Goal: Transaction & Acquisition: Obtain resource

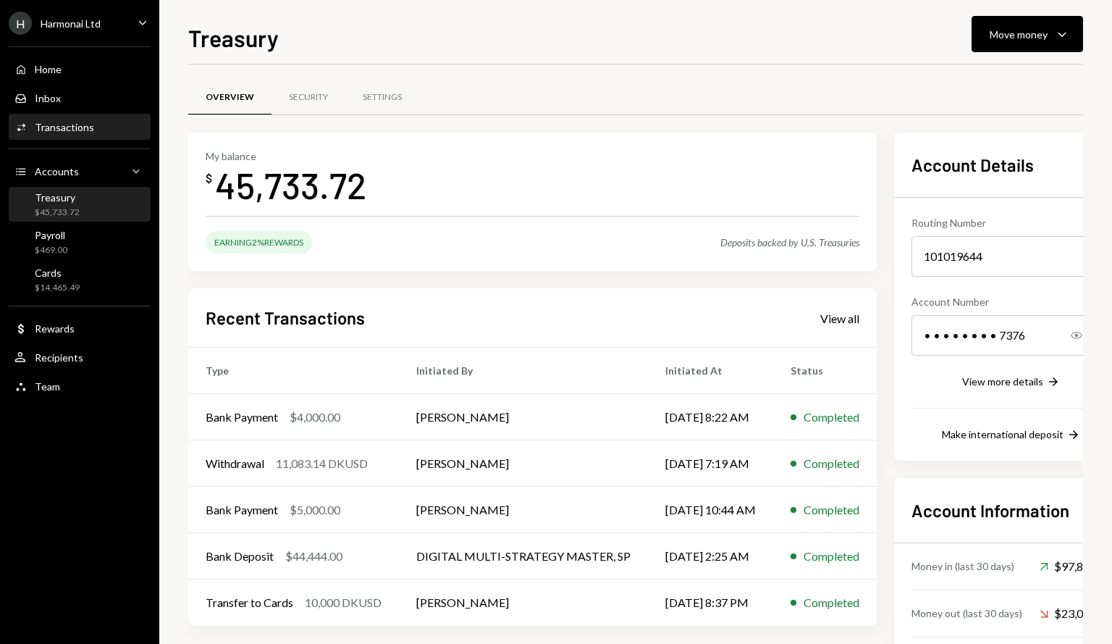
click at [97, 134] on div "Activities Transactions" at bounding box center [79, 127] width 130 height 25
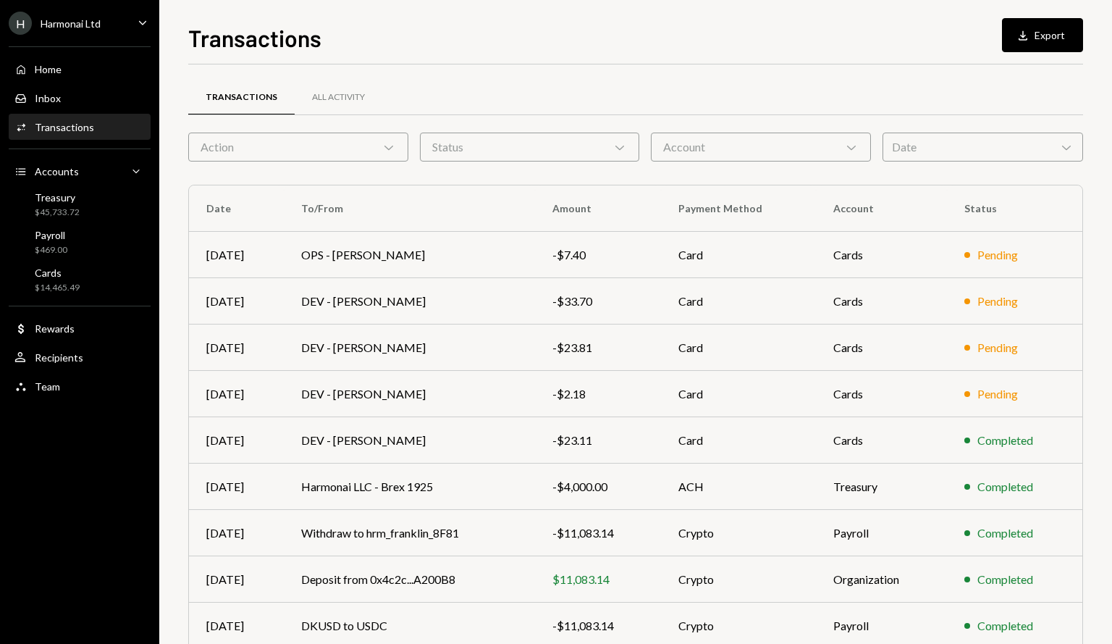
click at [358, 147] on div "Action Chevron Down" at bounding box center [298, 146] width 220 height 29
click at [463, 8] on div "Transactions Download Export Transactions All Activity Action Chevron Down Stat…" at bounding box center [635, 322] width 953 height 644
click at [720, 153] on div "Account Chevron Down" at bounding box center [761, 146] width 220 height 29
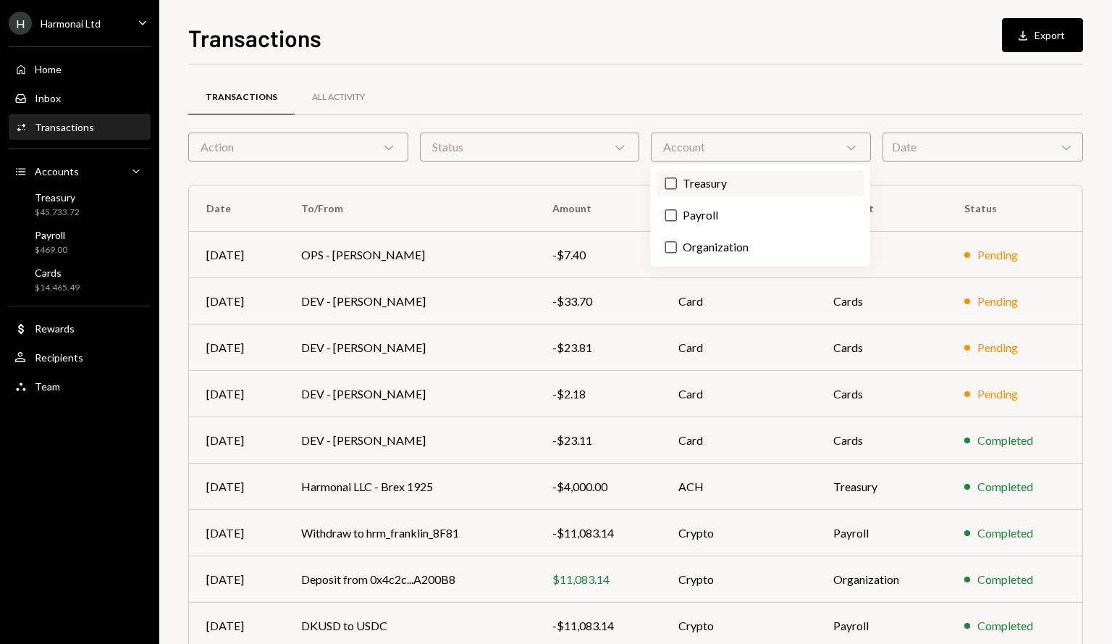
click at [710, 186] on label "Treasury" at bounding box center [761, 183] width 208 height 26
click at [677, 186] on button "Treasury" at bounding box center [671, 183] width 12 height 12
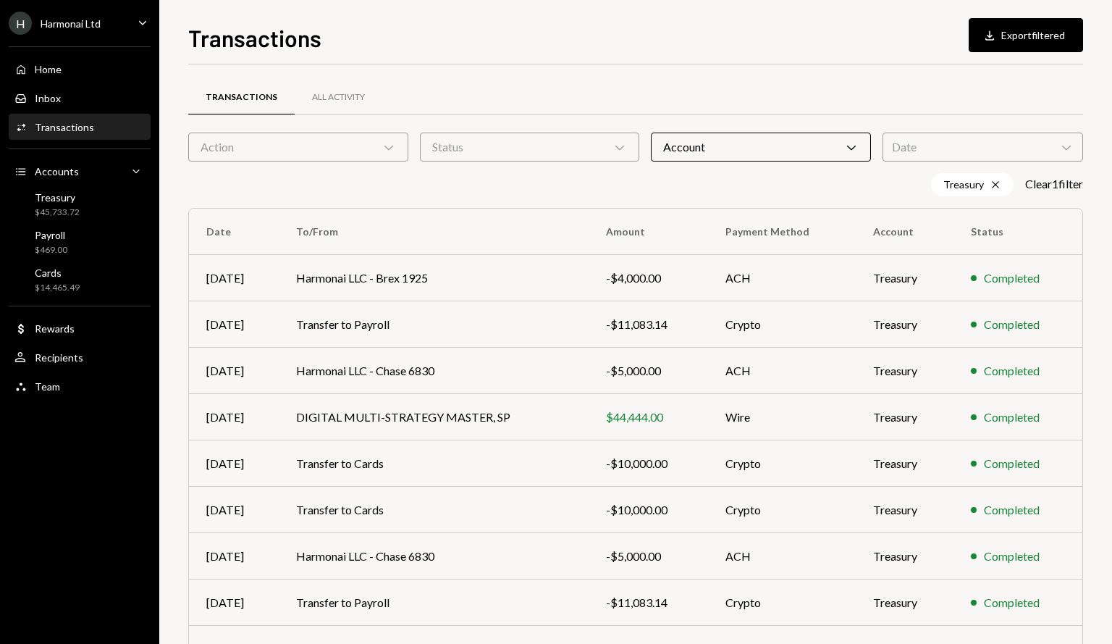
click at [824, 46] on div "Transactions Download Export filtered" at bounding box center [635, 36] width 895 height 32
click at [1003, 153] on div "Date Chevron Down" at bounding box center [983, 146] width 201 height 29
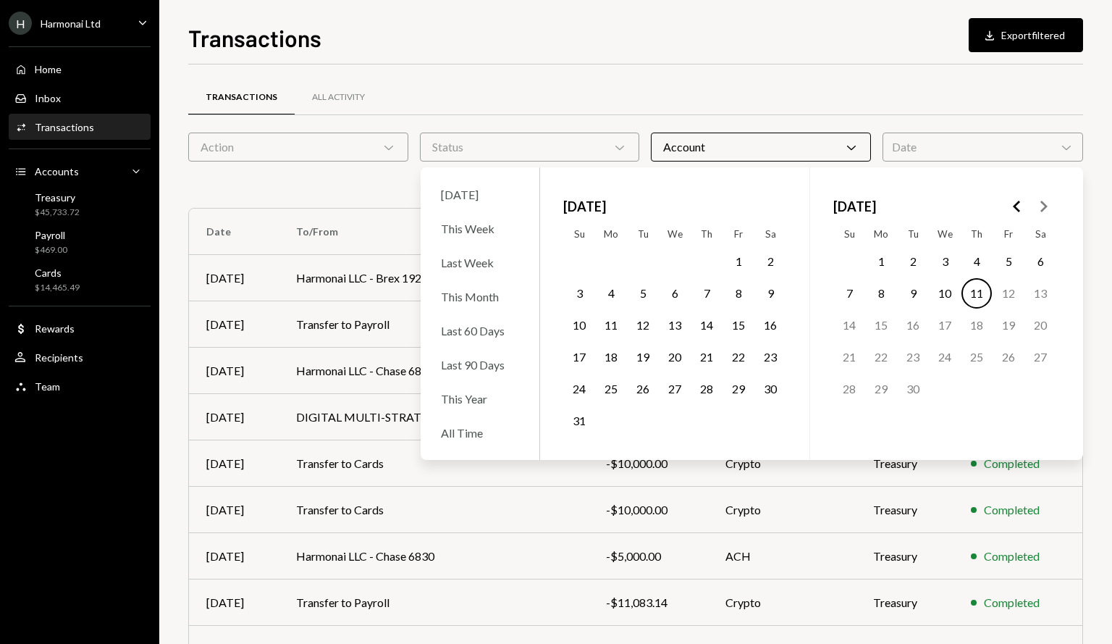
click at [738, 260] on button "1" at bounding box center [738, 261] width 30 height 30
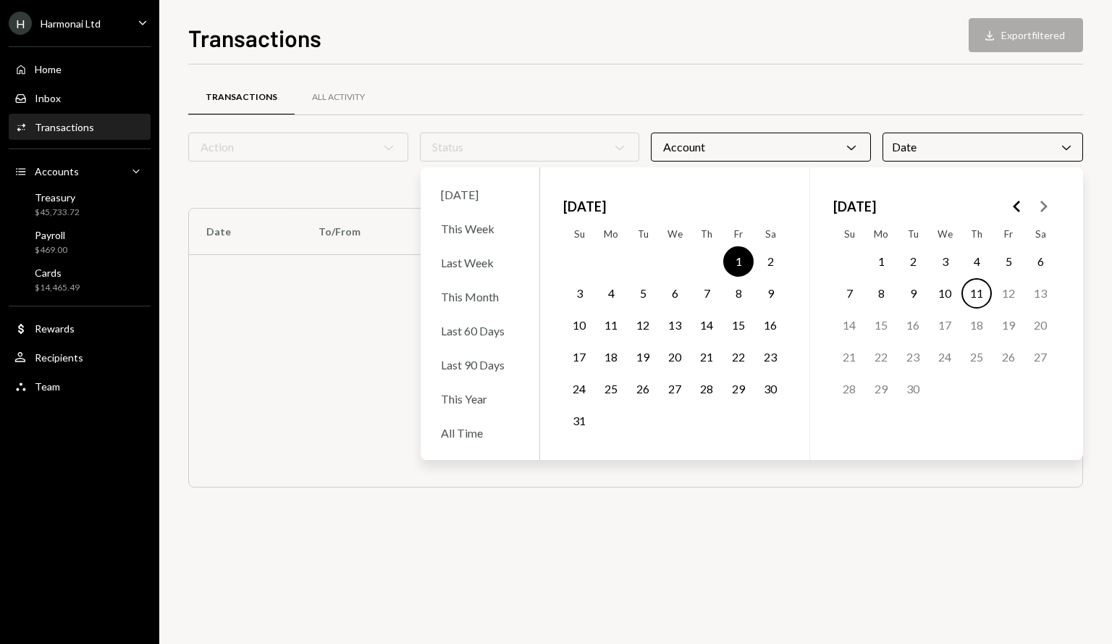
click at [579, 413] on button "31" at bounding box center [579, 420] width 30 height 30
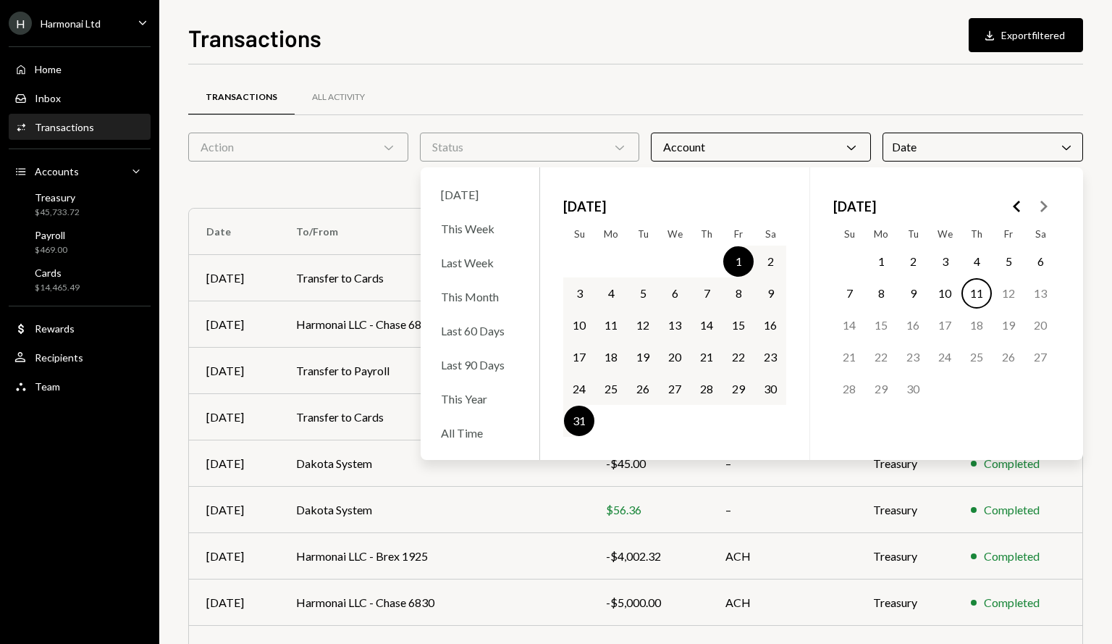
click at [738, 43] on div "Transactions Download Export filtered" at bounding box center [635, 36] width 895 height 32
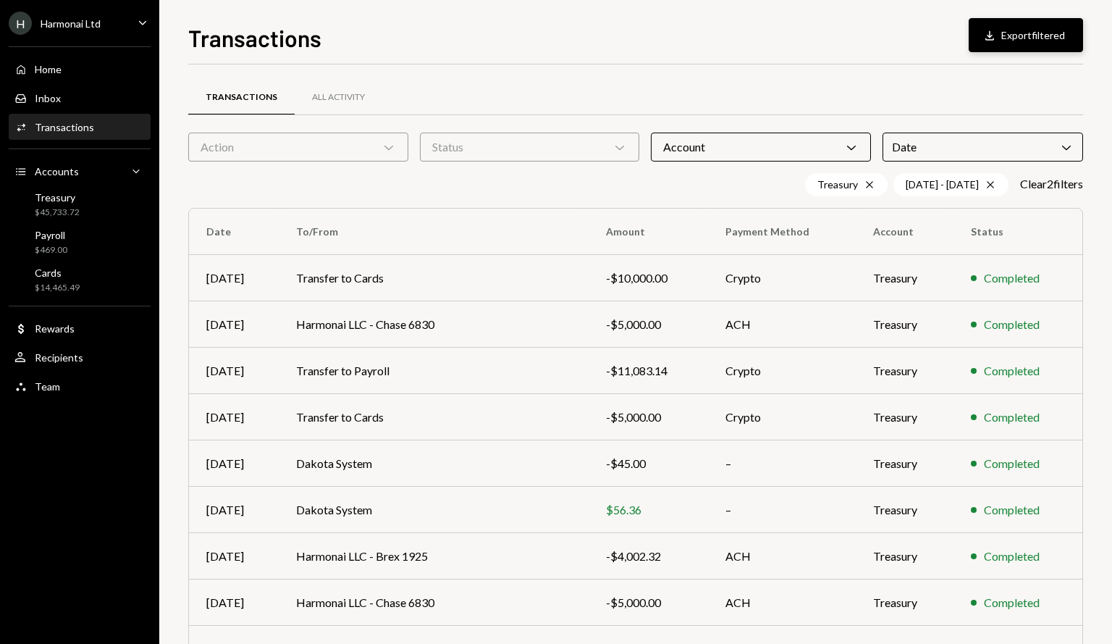
click at [1022, 27] on button "Download Export filtered" at bounding box center [1026, 35] width 114 height 34
click at [857, 151] on icon "Chevron Down" at bounding box center [851, 147] width 14 height 14
click at [749, 37] on div "Transactions Download Export filtered" at bounding box center [635, 36] width 895 height 32
